Goal: Task Accomplishment & Management: Manage account settings

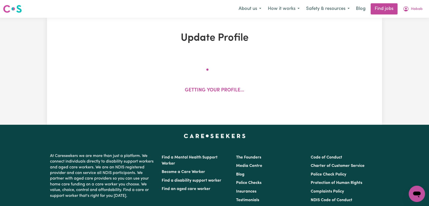
select select "[DEMOGRAPHIC_DATA]"
select select "[DEMOGRAPHIC_DATA] Citizen"
select select "Studying a healthcare related degree or qualification"
select select "40"
select select "55"
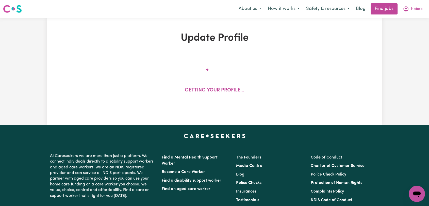
select select "70"
select select "80"
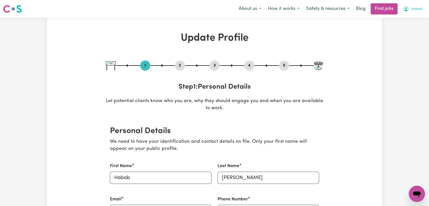
click at [414, 12] on span "Habab" at bounding box center [417, 9] width 12 height 6
click at [403, 38] on link "Logout" at bounding box center [405, 39] width 40 height 10
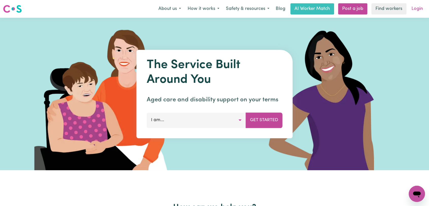
click at [420, 10] on link "Login" at bounding box center [417, 8] width 18 height 11
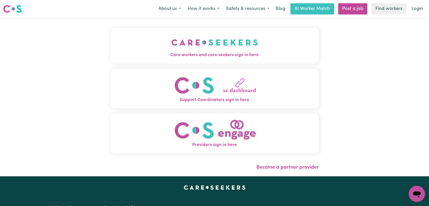
click at [245, 53] on span "Care workers and care seekers sign in here" at bounding box center [214, 55] width 208 height 7
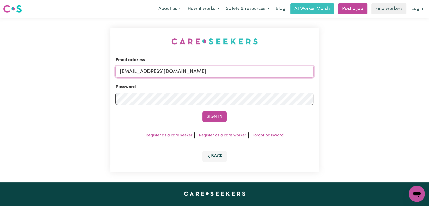
drag, startPoint x: 251, startPoint y: 74, endPoint x: 228, endPoint y: 78, distance: 22.9
click at [251, 74] on input "[EMAIL_ADDRESS][DOMAIN_NAME]" at bounding box center [214, 71] width 198 height 12
drag, startPoint x: 147, startPoint y: 74, endPoint x: 255, endPoint y: 82, distance: 108.9
click at [255, 82] on form "Email address Superuser~[EMAIL_ADDRESS][DOMAIN_NAME] Password Sign In" at bounding box center [214, 89] width 198 height 65
type input "Superuser~[EMAIL_ADDRESS][DOMAIN_NAME]"
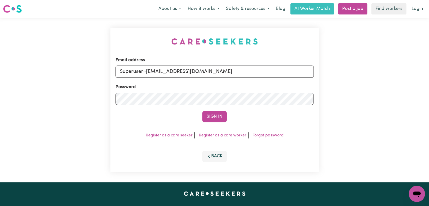
click at [207, 120] on button "Sign In" at bounding box center [214, 116] width 24 height 11
